Goal: Complete application form: Complete application form

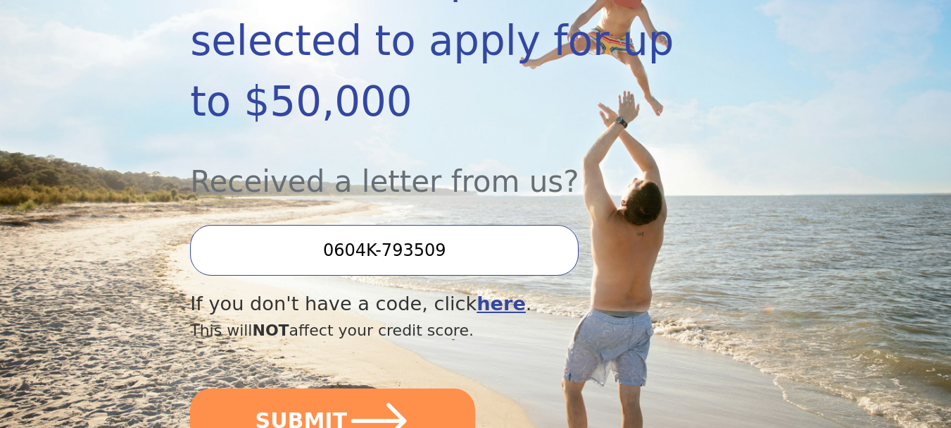
scroll to position [352, 0]
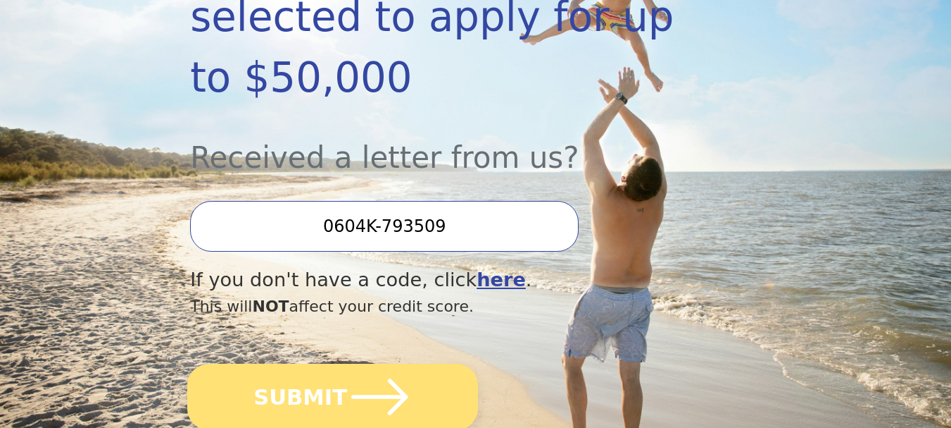
click at [374, 364] on icon "submit" at bounding box center [379, 396] width 65 height 65
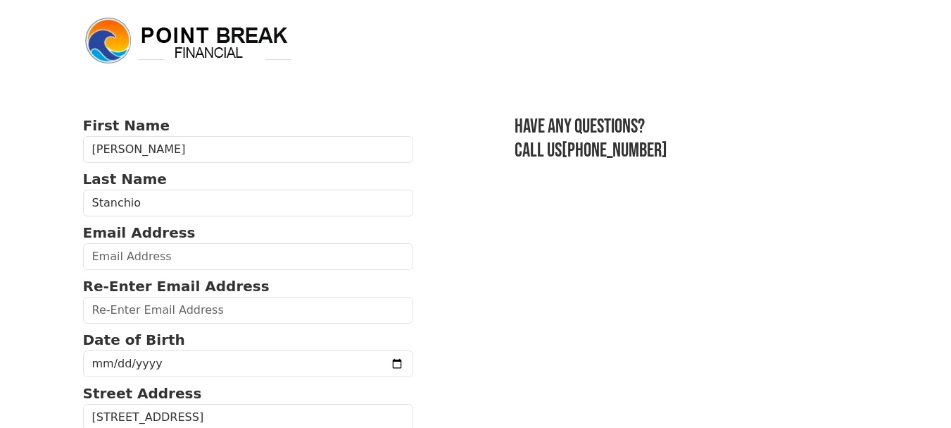
scroll to position [70, 0]
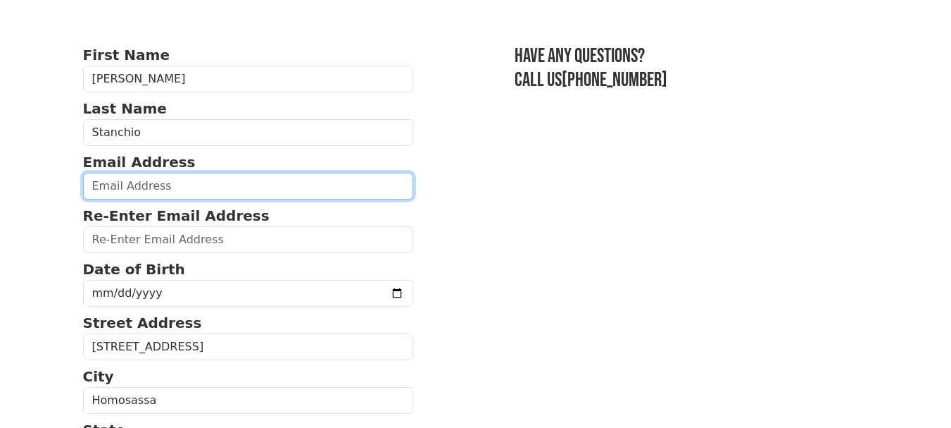
click at [198, 184] on input "email" at bounding box center [248, 186] width 331 height 27
type input "[EMAIL_ADDRESS][DOMAIN_NAME]"
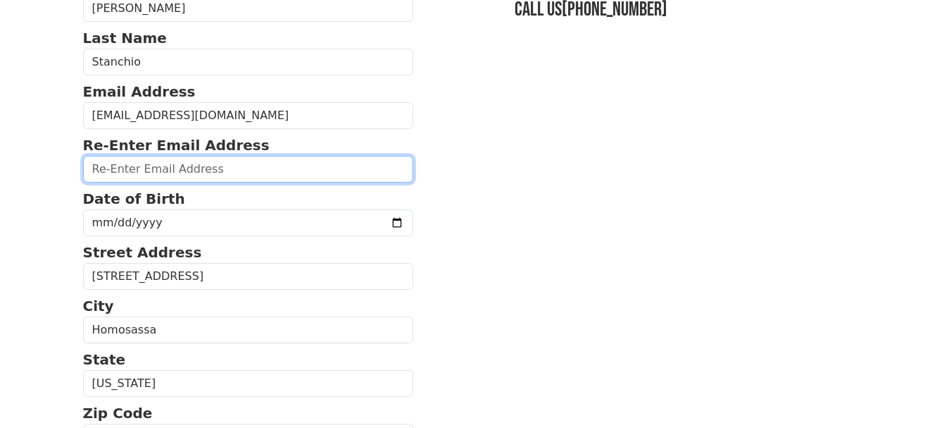
click at [211, 173] on input "email" at bounding box center [248, 169] width 331 height 27
type input "[EMAIL_ADDRESS][DOMAIN_NAME]"
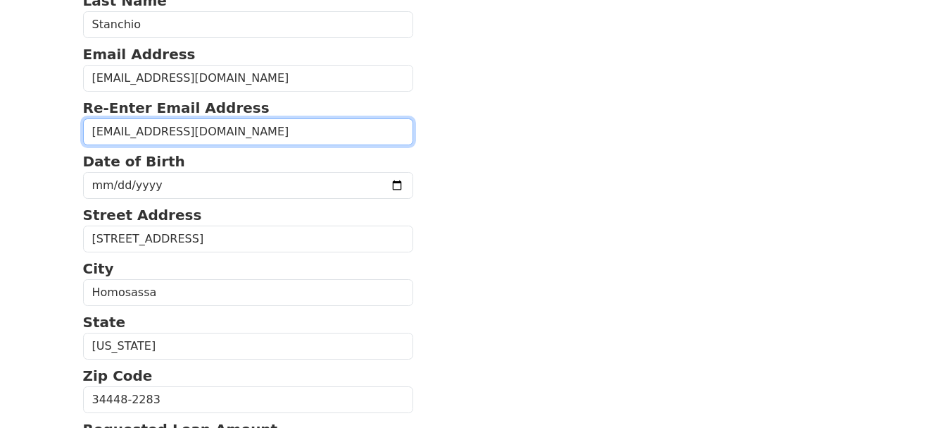
scroll to position [211, 0]
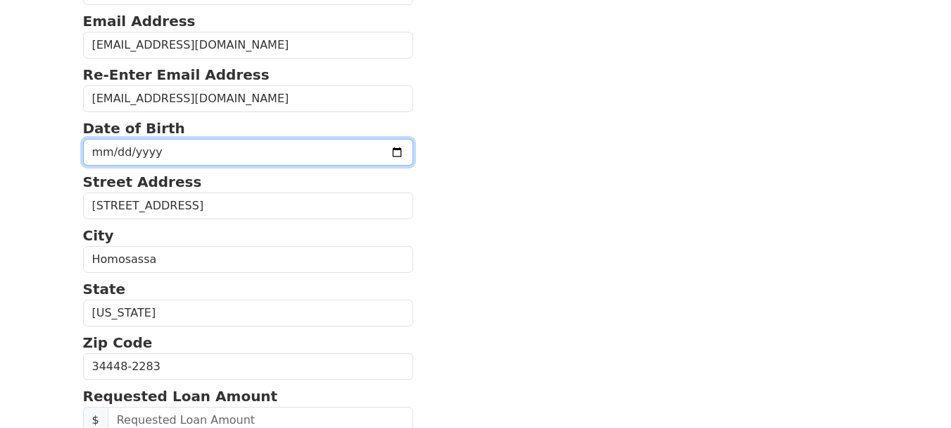
click at [365, 152] on input "date" at bounding box center [248, 152] width 331 height 27
click at [140, 150] on input "date" at bounding box center [248, 152] width 331 height 27
click at [130, 149] on input "date" at bounding box center [248, 152] width 331 height 27
click at [175, 150] on input "date" at bounding box center [248, 152] width 331 height 27
click at [177, 149] on input "date" at bounding box center [248, 152] width 331 height 27
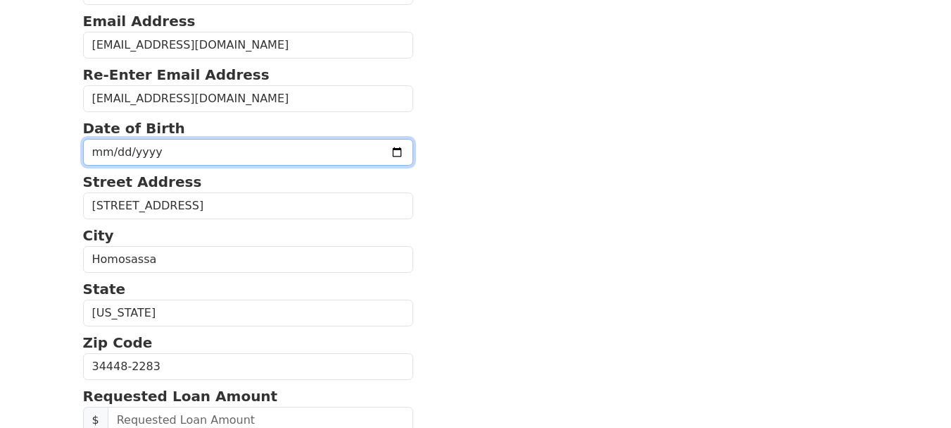
click at [369, 151] on input "date" at bounding box center [248, 152] width 331 height 27
click at [157, 147] on input "[DATE]" at bounding box center [248, 152] width 331 height 27
click at [123, 151] on input "[DATE]" at bounding box center [248, 152] width 331 height 27
click at [139, 144] on input "[DATE]" at bounding box center [248, 152] width 331 height 27
click at [119, 146] on input "[DATE]" at bounding box center [248, 152] width 331 height 27
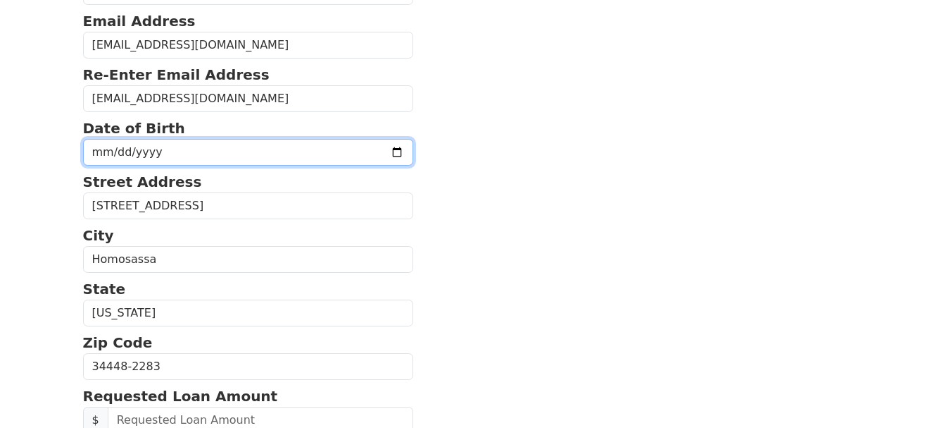
type input "[DATE]"
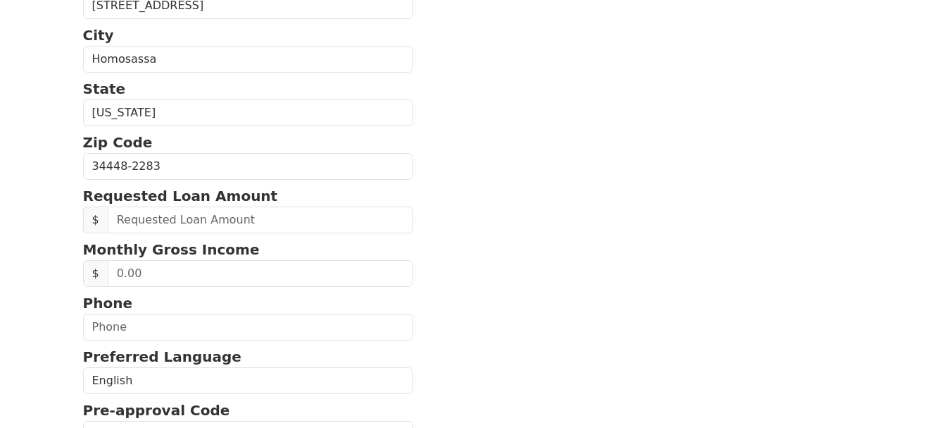
scroll to position [423, 0]
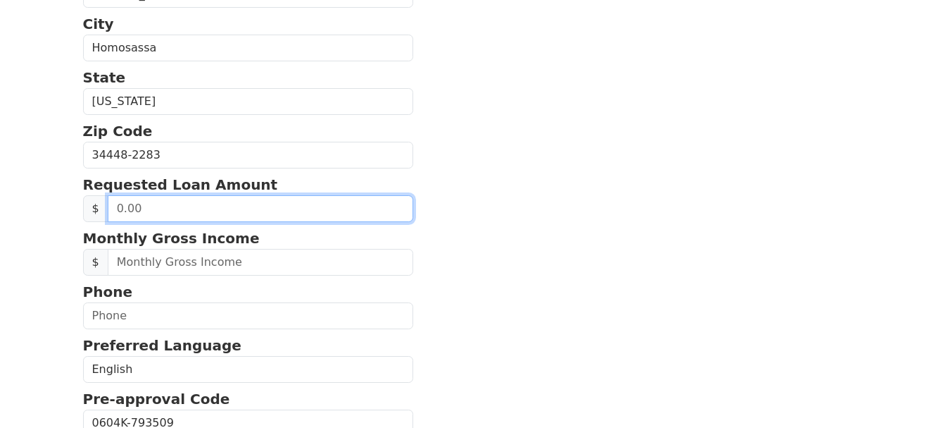
click at [201, 207] on input "text" at bounding box center [261, 208] width 306 height 27
type input "40,000.00"
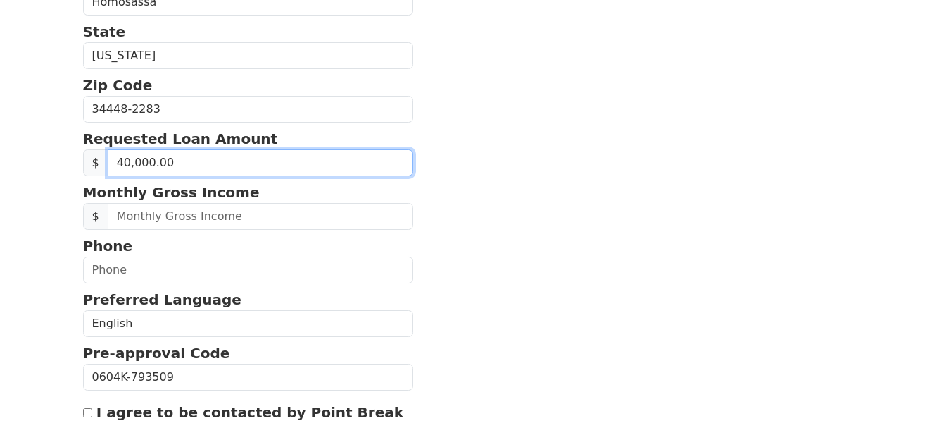
scroll to position [493, 0]
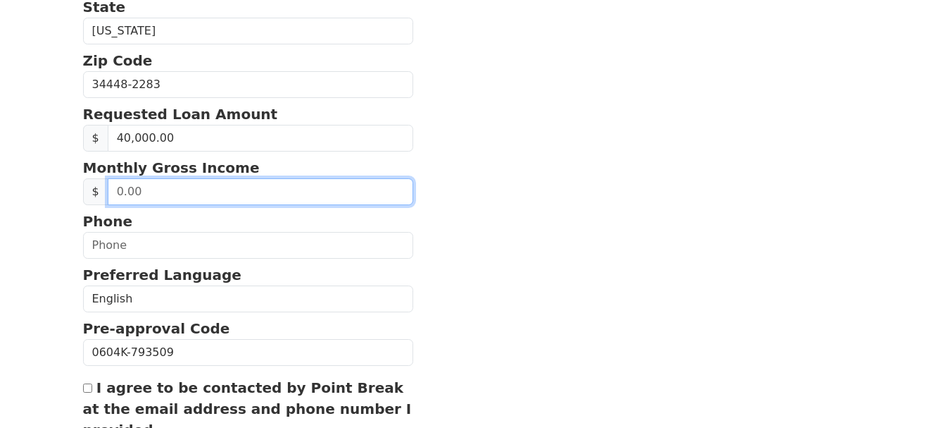
click at [224, 193] on input "text" at bounding box center [261, 191] width 306 height 27
type input "9,166.00"
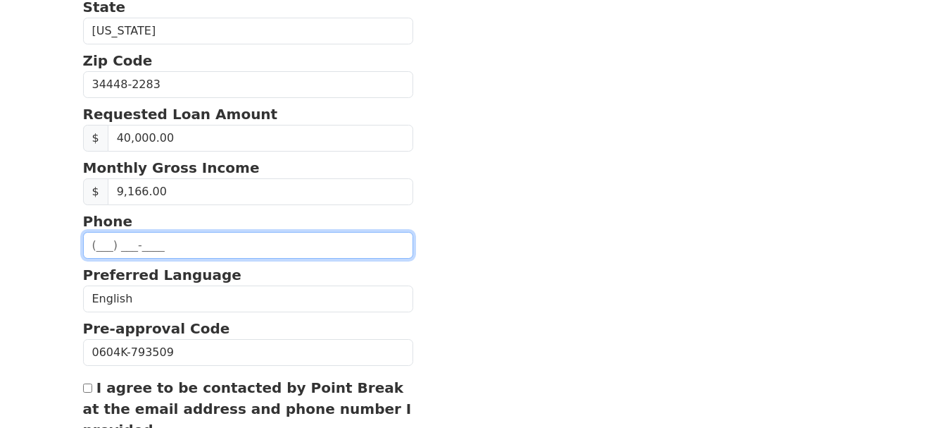
click at [206, 244] on input "text" at bounding box center [248, 245] width 331 height 27
type input "[PHONE_NUMBER]"
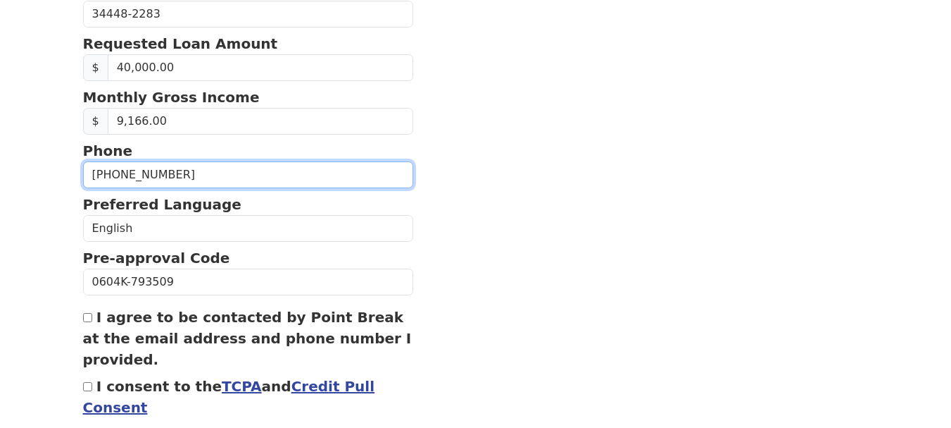
scroll to position [634, 0]
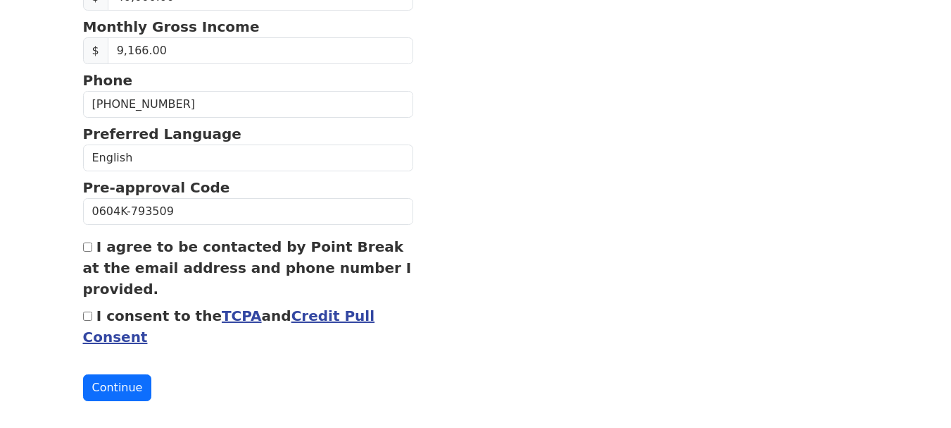
click at [87, 248] on input "I agree to be contacted by Point Break at the email address and phone number I …" at bounding box center [87, 246] width 9 height 9
checkbox input "true"
click at [90, 314] on input "I consent to the TCPA and Credit Pull Consent" at bounding box center [87, 315] width 9 height 9
checkbox input "true"
click at [123, 389] on button "Continue" at bounding box center [117, 387] width 69 height 27
